Goal: Task Accomplishment & Management: Use online tool/utility

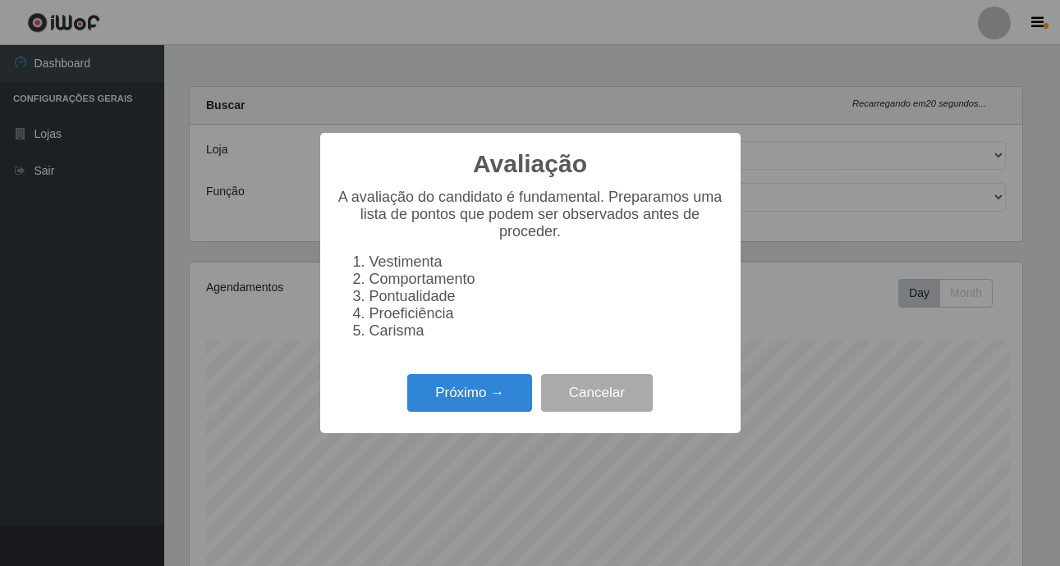
select select "410"
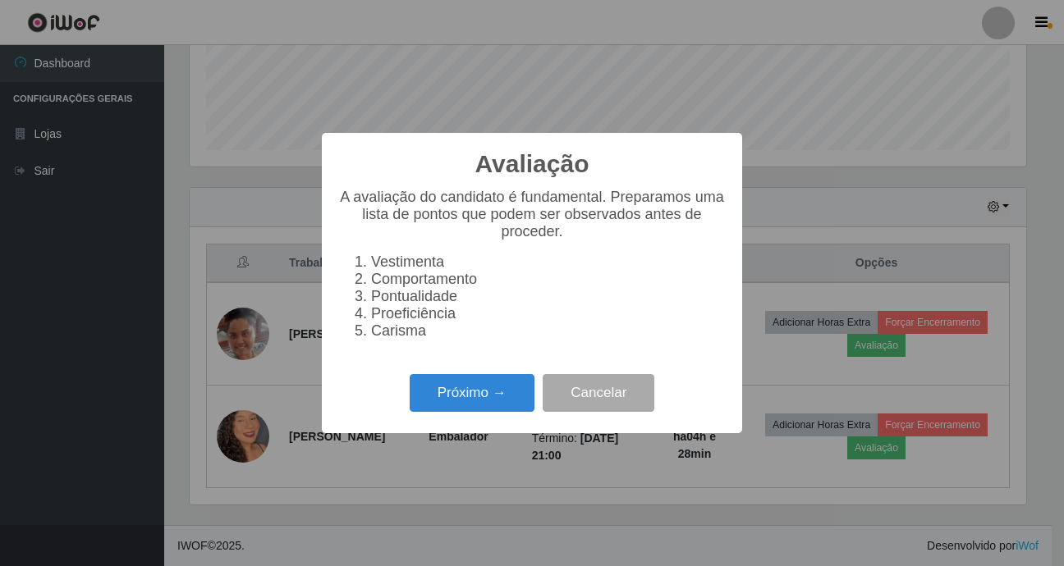
scroll to position [341, 836]
click at [479, 401] on button "Próximo →" at bounding box center [472, 393] width 125 height 39
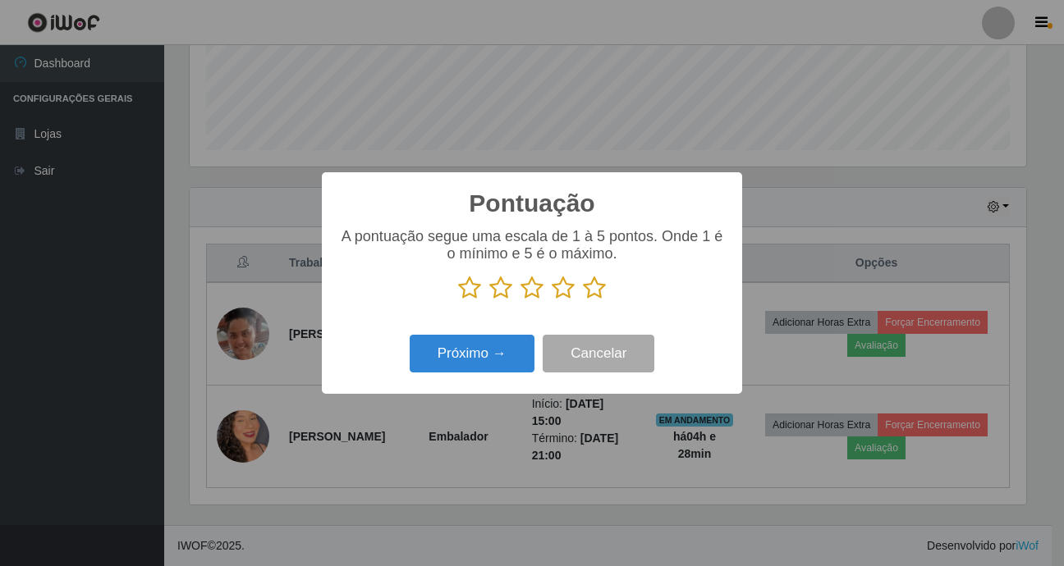
scroll to position [820514, 820019]
click at [596, 286] on icon at bounding box center [594, 288] width 23 height 25
click at [583, 300] on input "radio" at bounding box center [583, 300] width 0 height 0
click at [506, 359] on button "Próximo →" at bounding box center [472, 354] width 125 height 39
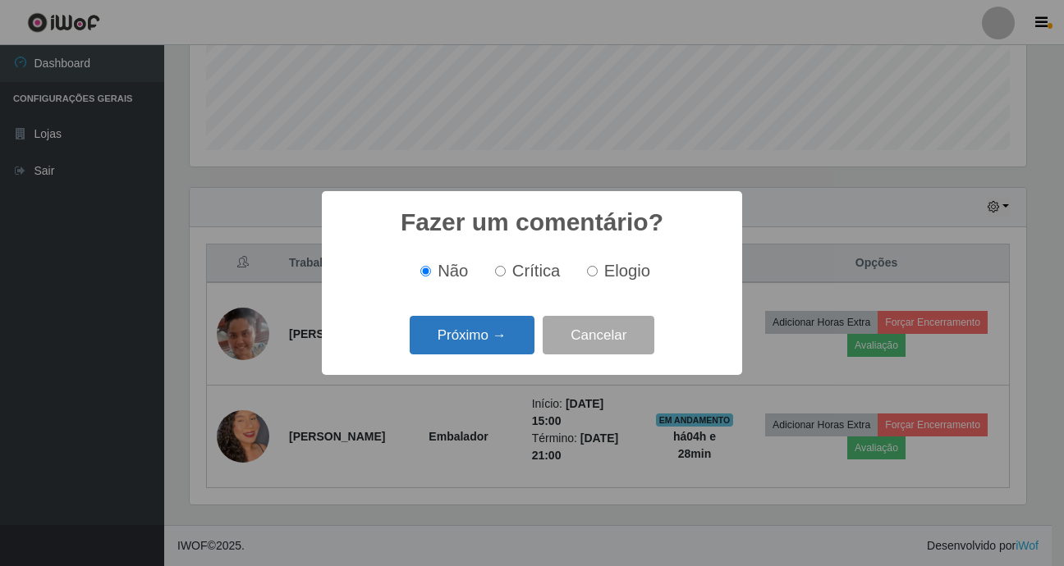
click at [497, 339] on button "Próximo →" at bounding box center [472, 335] width 125 height 39
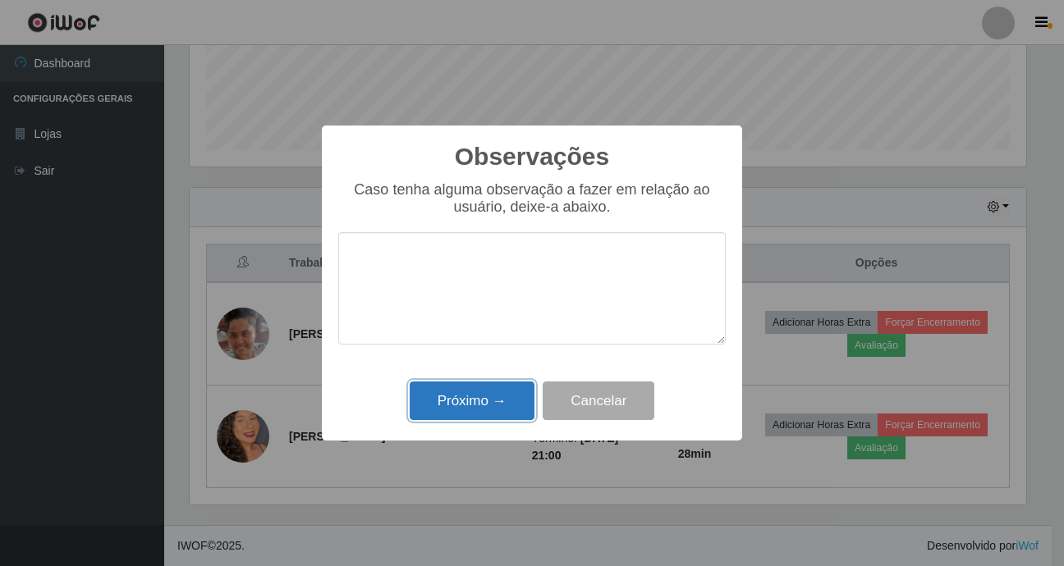
click at [477, 393] on button "Próximo →" at bounding box center [472, 401] width 125 height 39
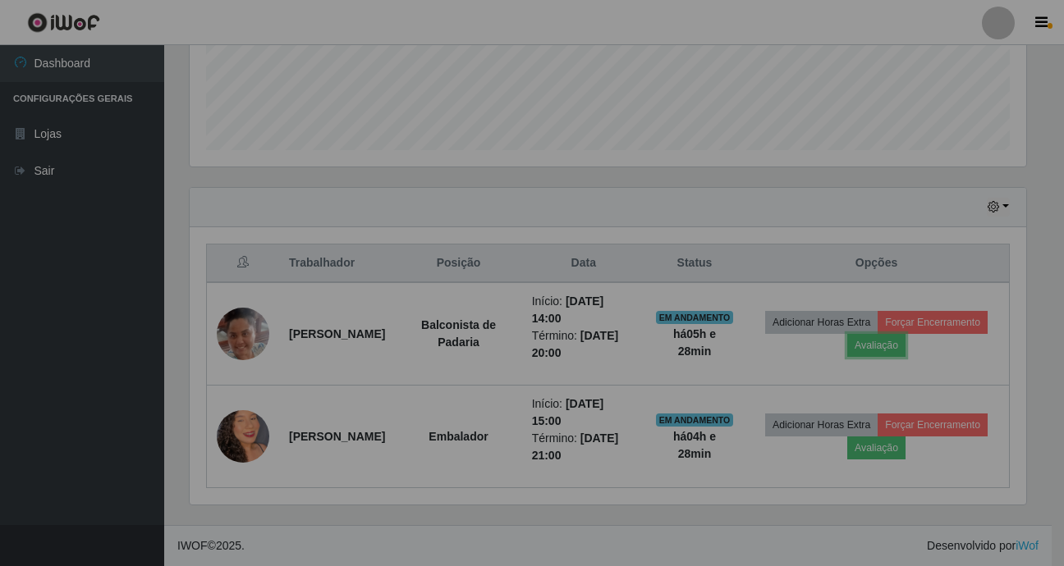
scroll to position [341, 845]
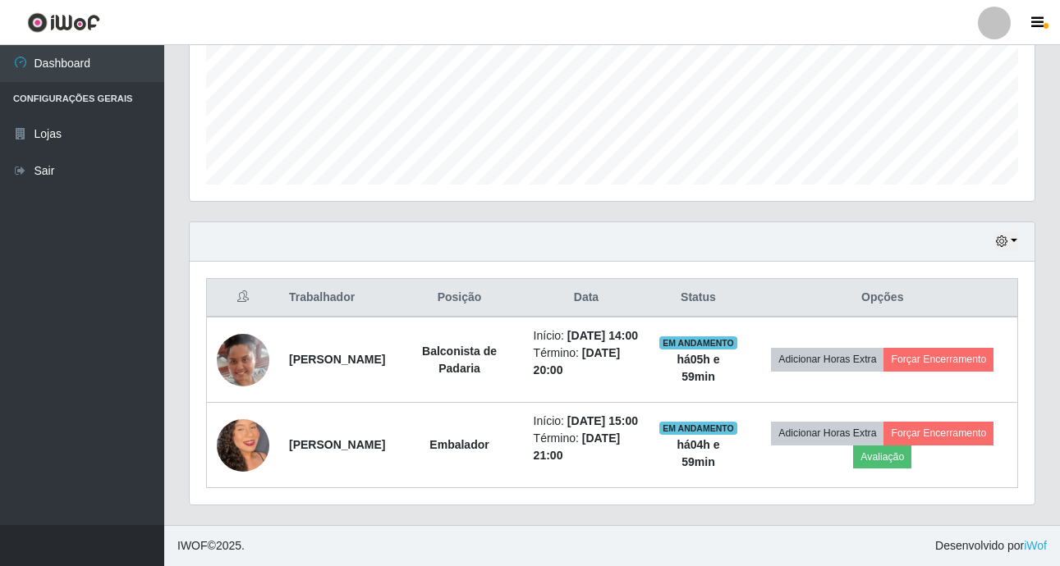
click at [167, 226] on div "Carregando... Buscar Recarregando em 11 segundos... Loja [Selecione...] Bemais …" at bounding box center [612, 104] width 896 height 841
click at [177, 424] on div "Hoje 1 dia 3 dias 1 Semana Não encerrados Trabalhador Posição Data Status Opçõe…" at bounding box center [611, 374] width 871 height 304
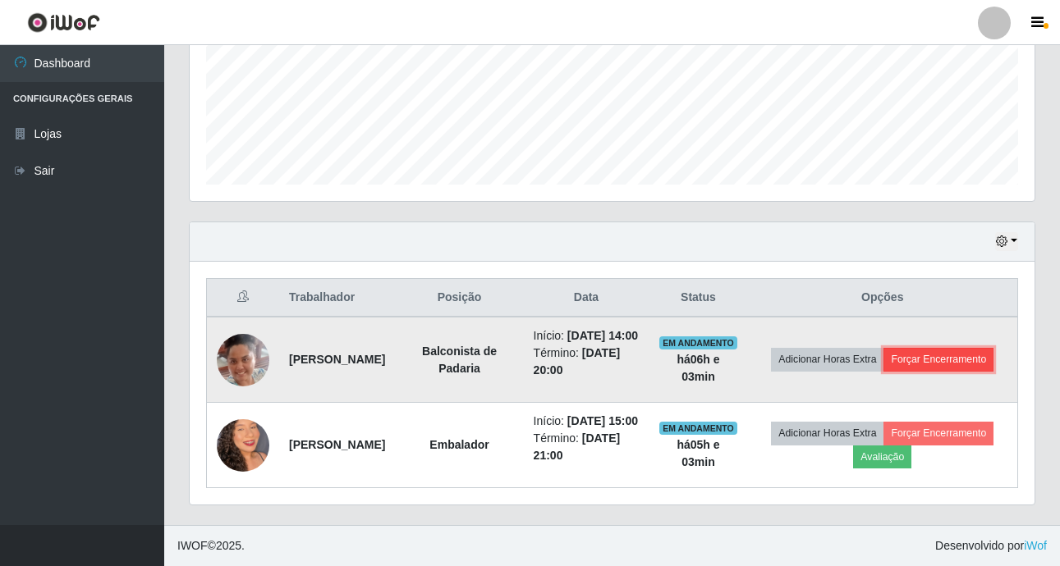
click at [883, 348] on button "Forçar Encerramento" at bounding box center [938, 359] width 110 height 23
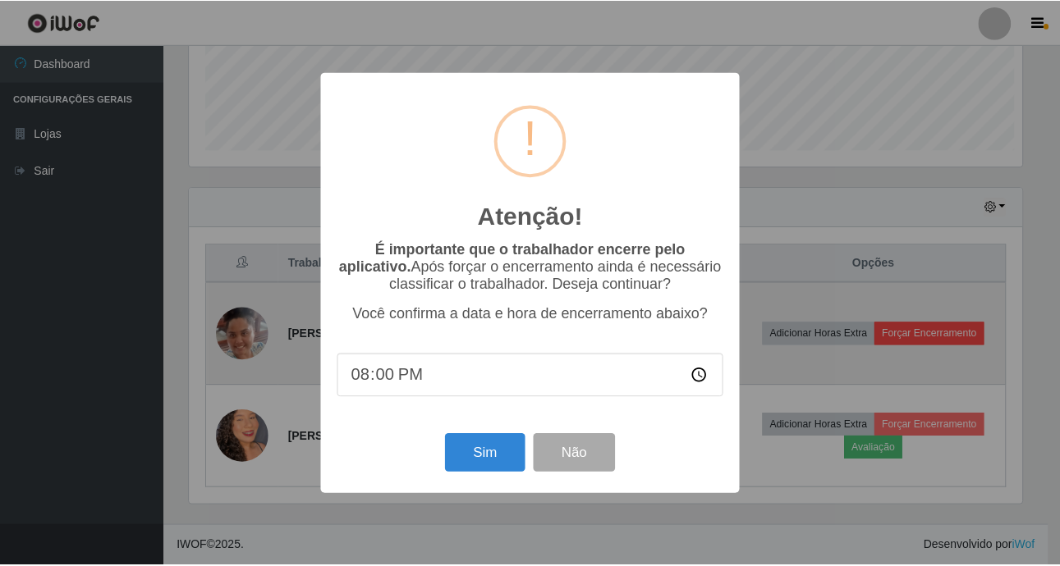
scroll to position [341, 836]
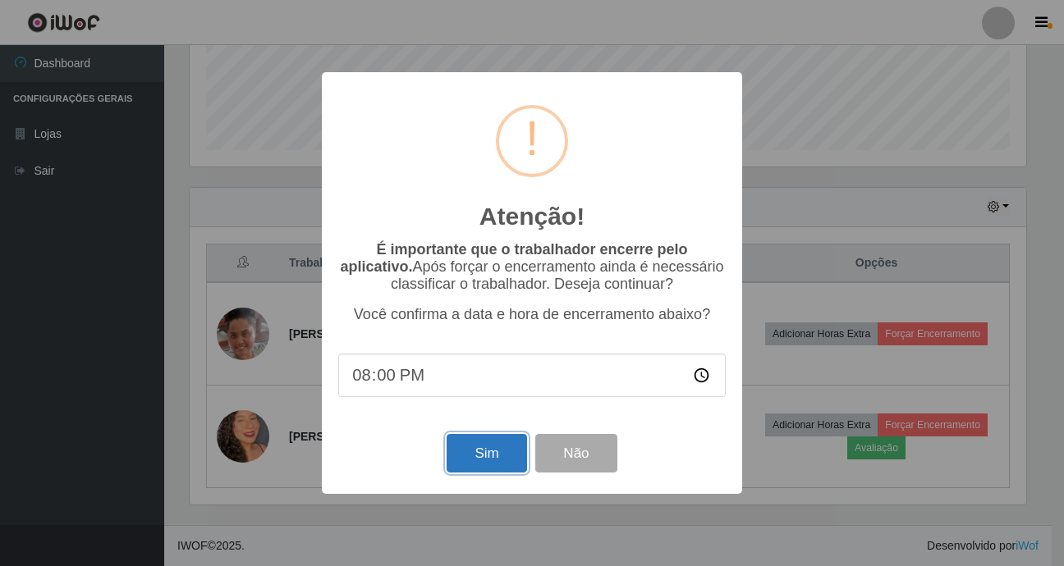
click at [483, 465] on button "Sim" at bounding box center [487, 453] width 80 height 39
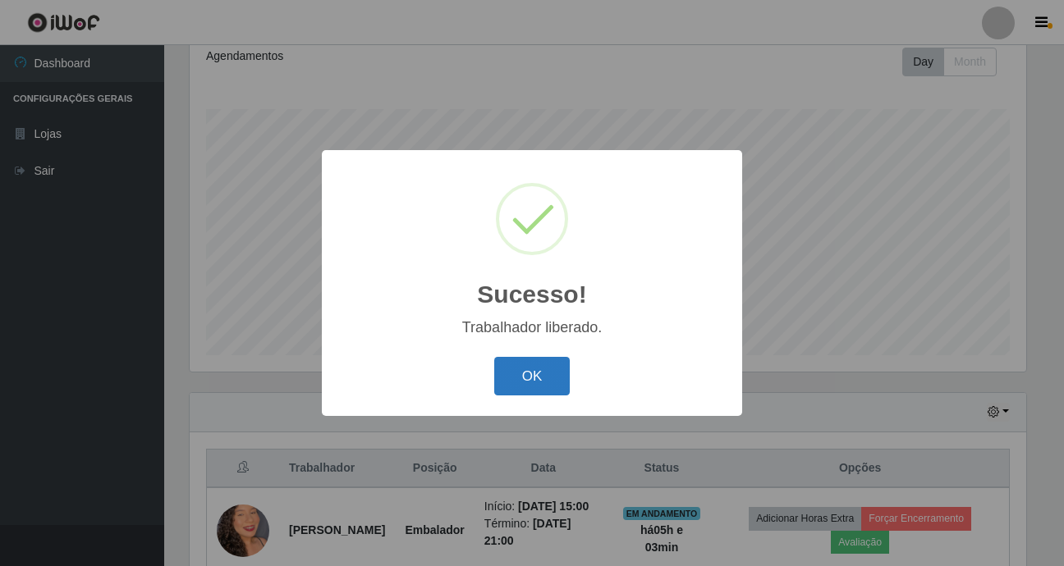
click at [522, 392] on button "OK" at bounding box center [532, 376] width 76 height 39
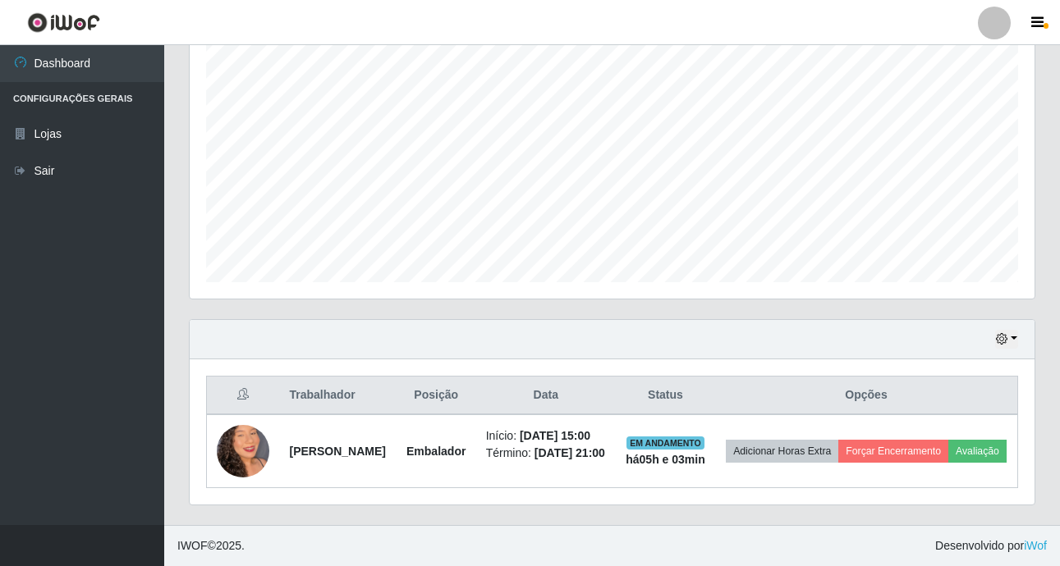
scroll to position [334, 0]
